Goal: Complete application form

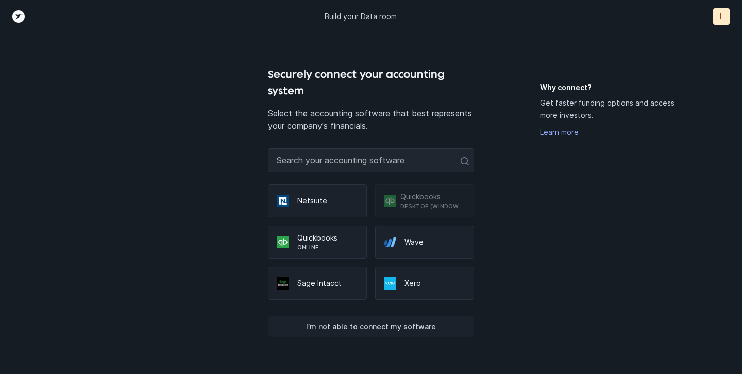
click at [424, 325] on p "I’m not able to connect my software" at bounding box center [371, 327] width 130 height 12
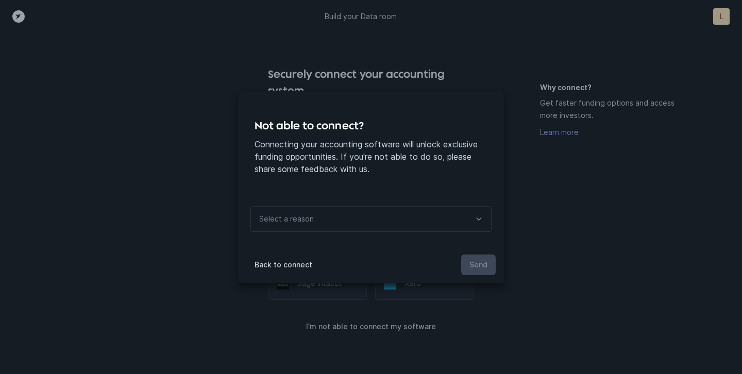
click at [477, 218] on icon at bounding box center [479, 219] width 12 height 12
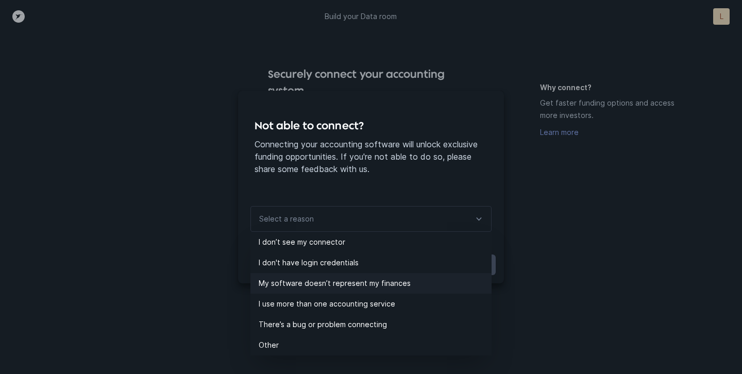
click at [406, 283] on p "My software doesn’t represent my finances" at bounding box center [375, 283] width 233 height 12
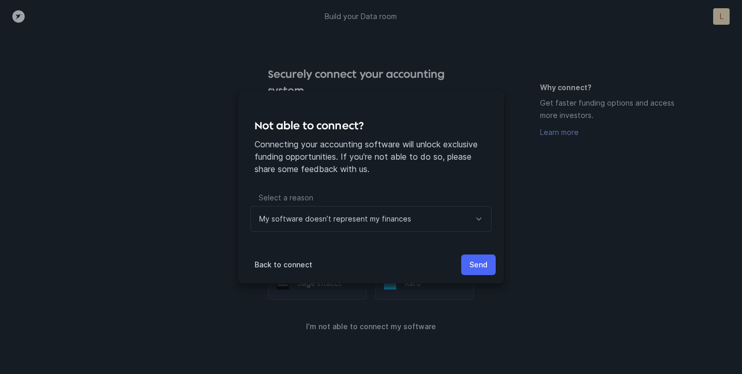
click at [480, 262] on p "Send" at bounding box center [479, 265] width 18 height 12
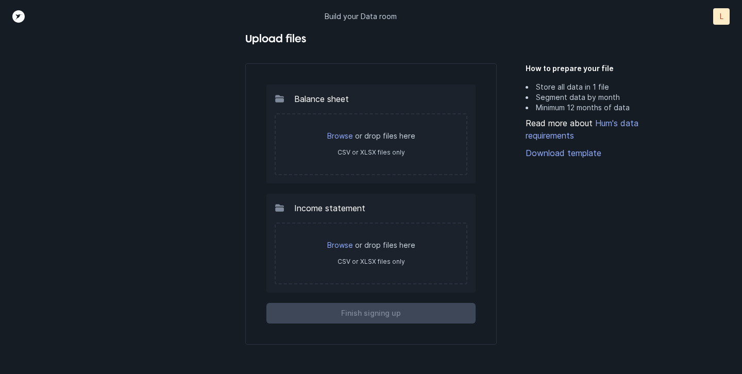
scroll to position [32, 0]
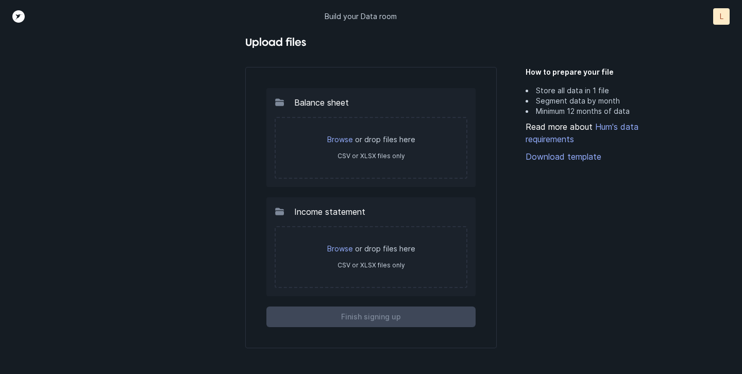
click at [415, 146] on div "Browse or drop files here CSV or XLSX files only" at bounding box center [371, 148] width 193 height 62
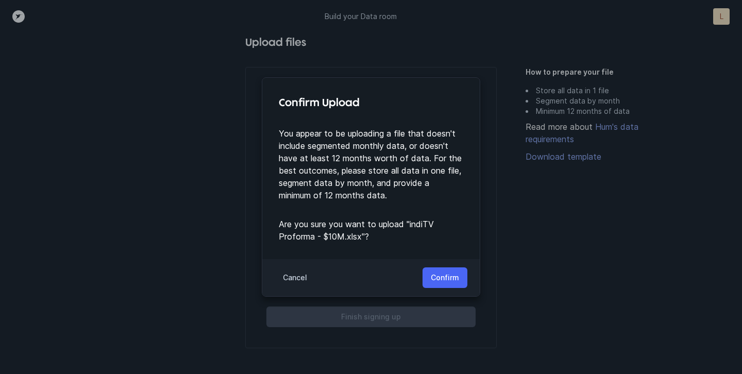
click at [441, 271] on button "Confirm" at bounding box center [445, 278] width 45 height 21
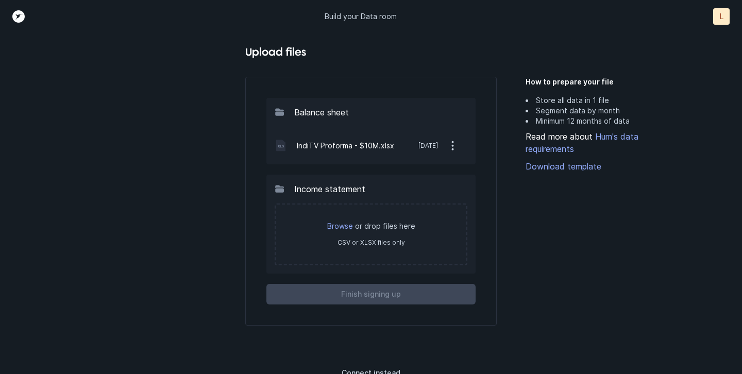
scroll to position [31, 0]
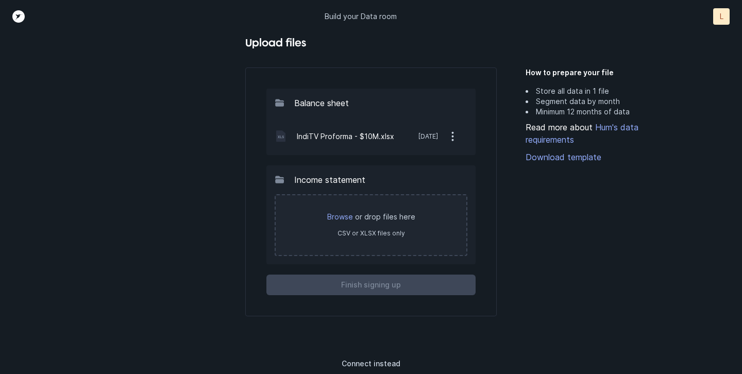
click at [431, 237] on div "Browse or drop files here CSV or XLSX files only" at bounding box center [371, 225] width 193 height 62
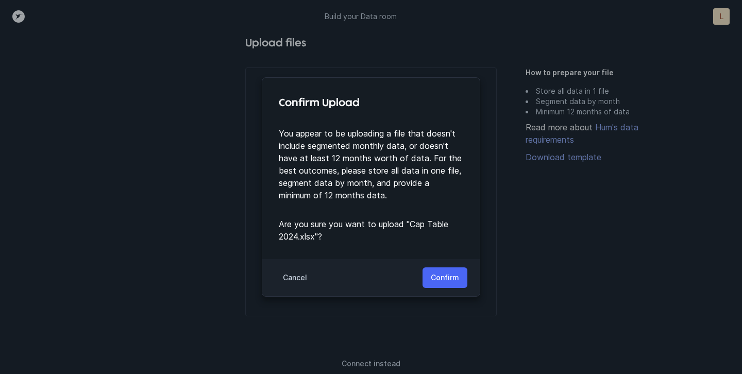
click at [450, 278] on p "Confirm" at bounding box center [445, 278] width 28 height 12
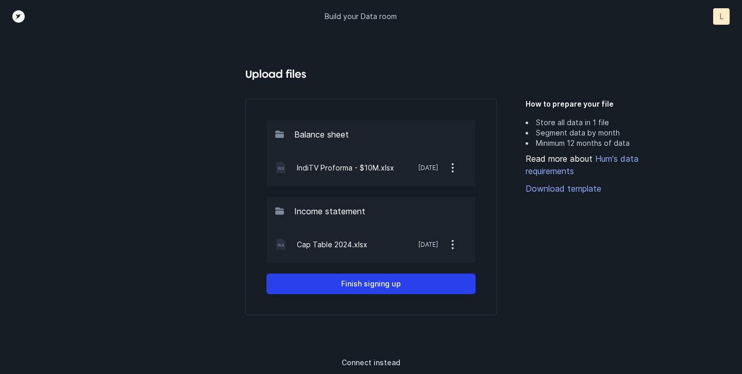
scroll to position [0, 0]
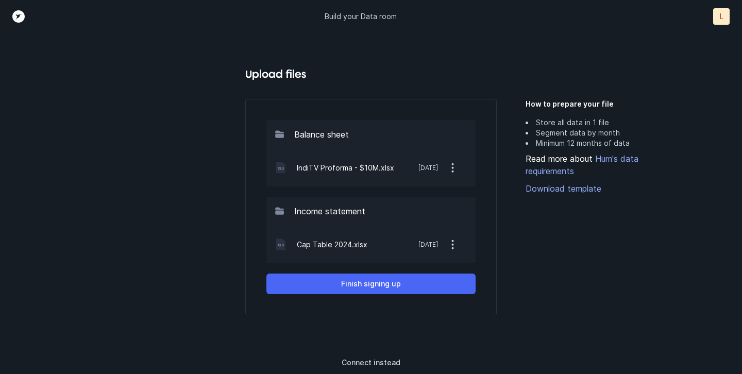
click at [409, 279] on button "Finish signing up" at bounding box center [371, 284] width 209 height 21
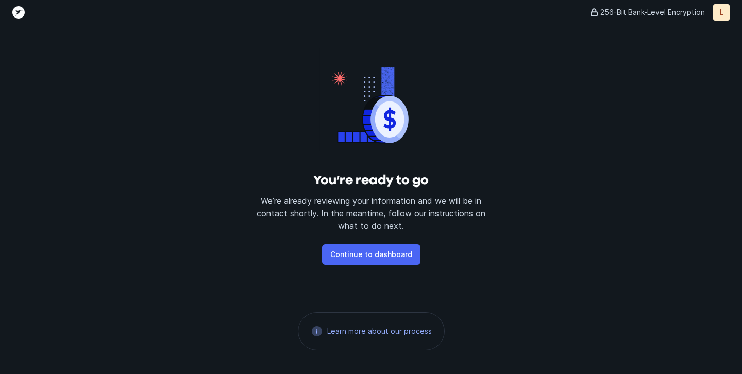
click at [406, 255] on p "Continue to dashboard" at bounding box center [371, 254] width 82 height 12
